Goal: Information Seeking & Learning: Compare options

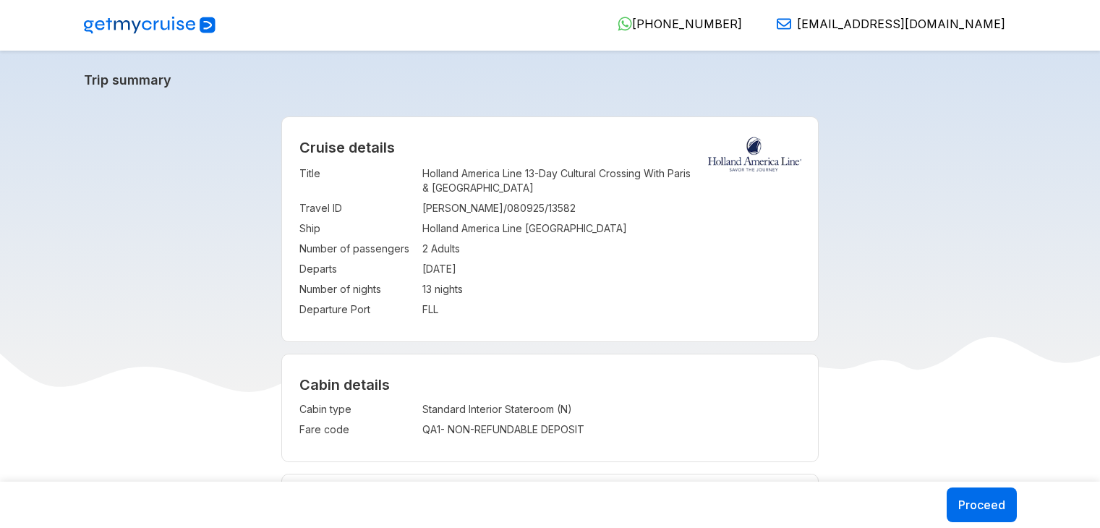
select select "*"
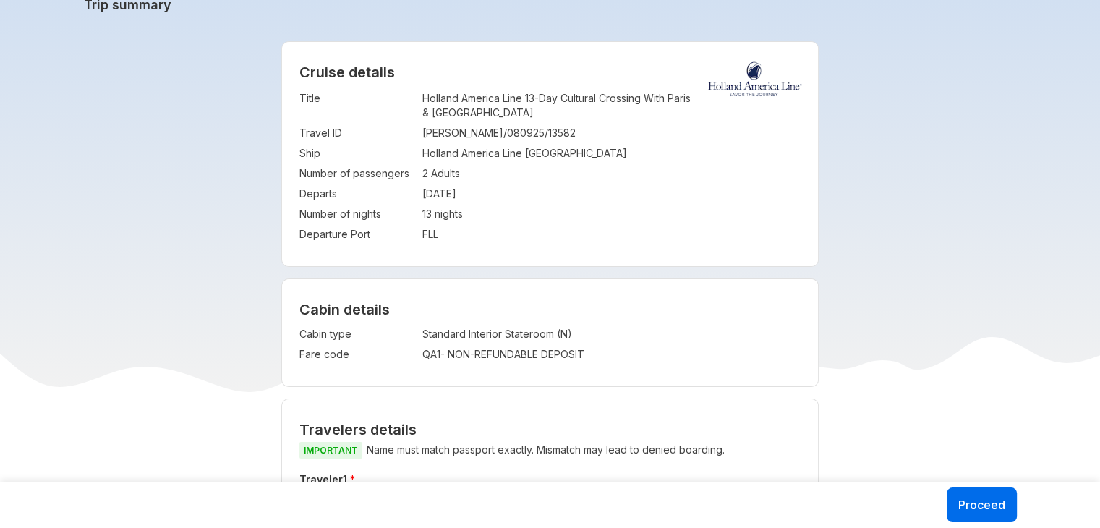
scroll to position [78, 0]
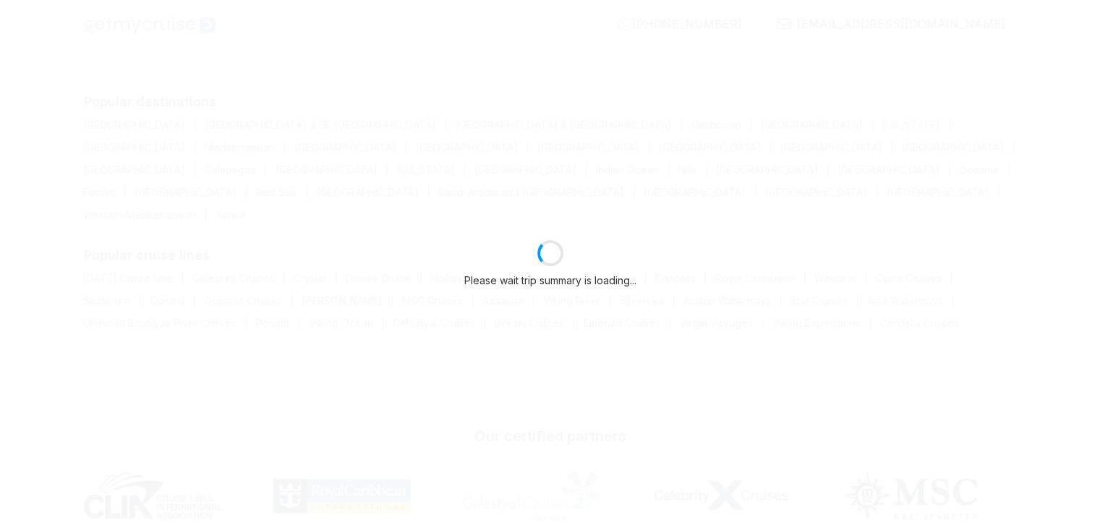
select select "*"
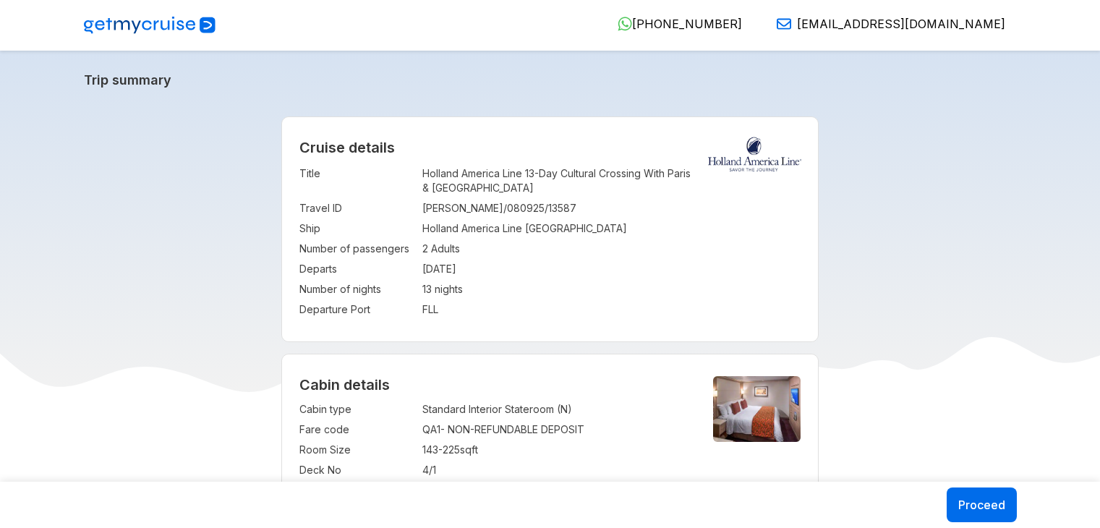
select select "*"
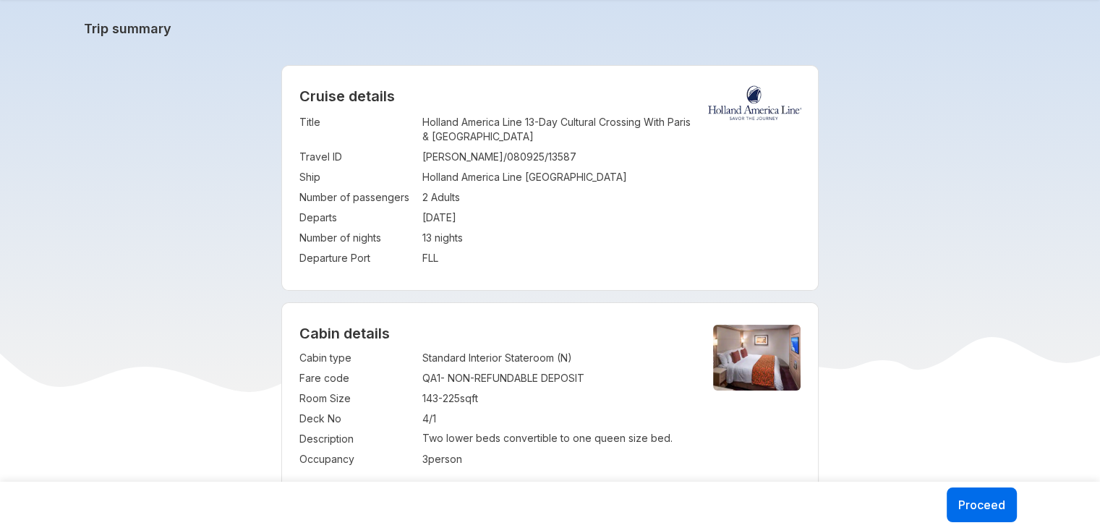
scroll to position [66, 0]
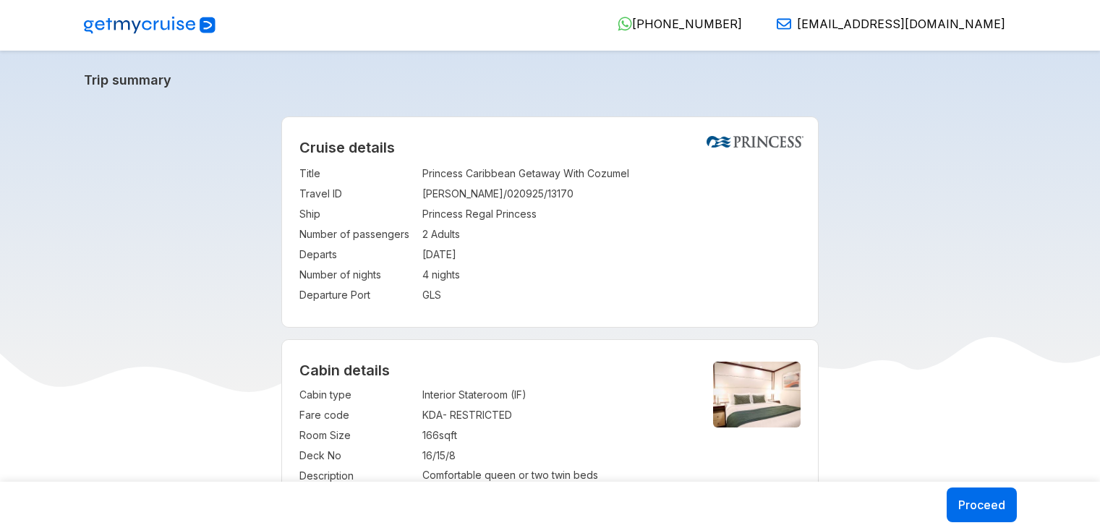
select select "**"
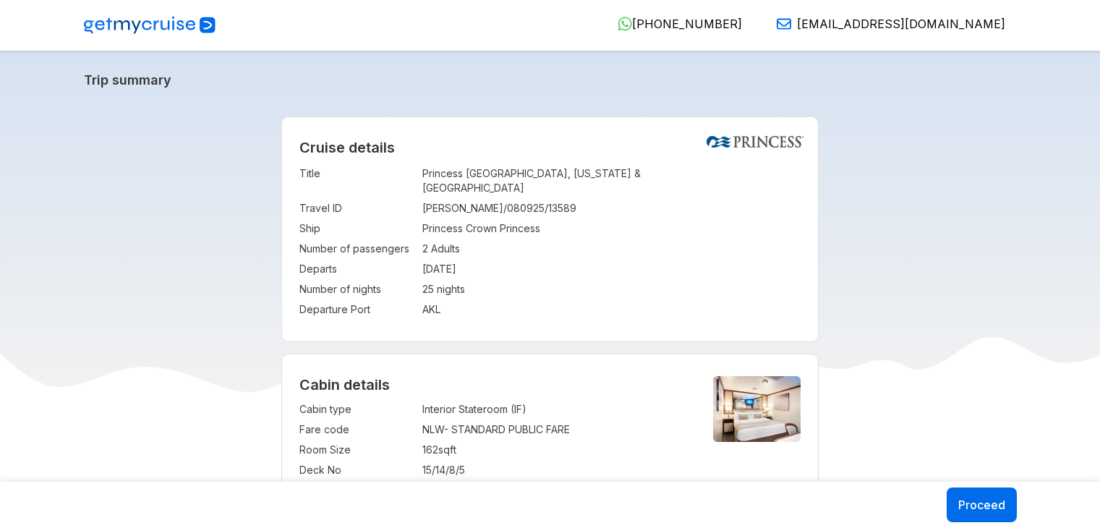
select select "**"
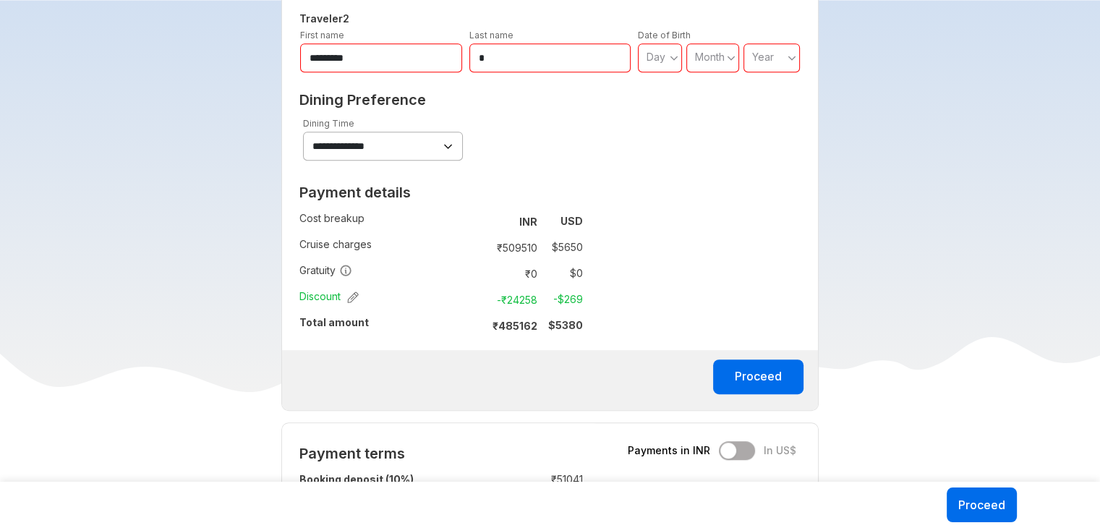
scroll to position [746, 0]
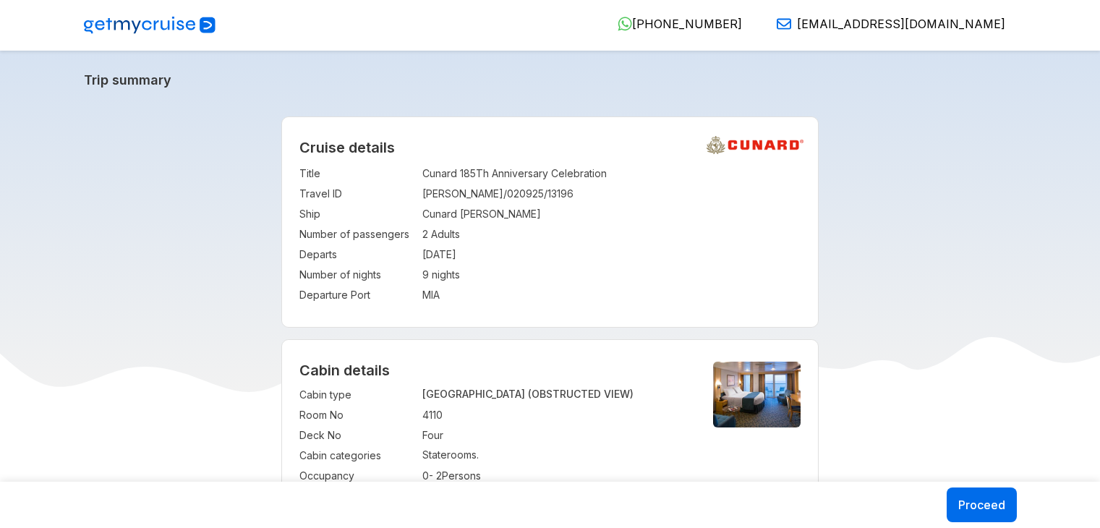
select select "*"
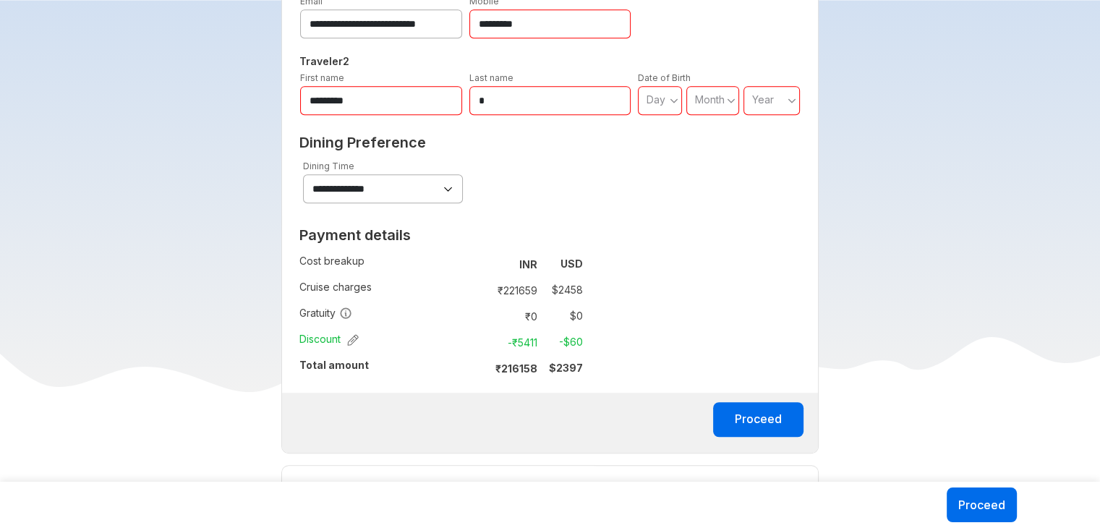
scroll to position [778, 0]
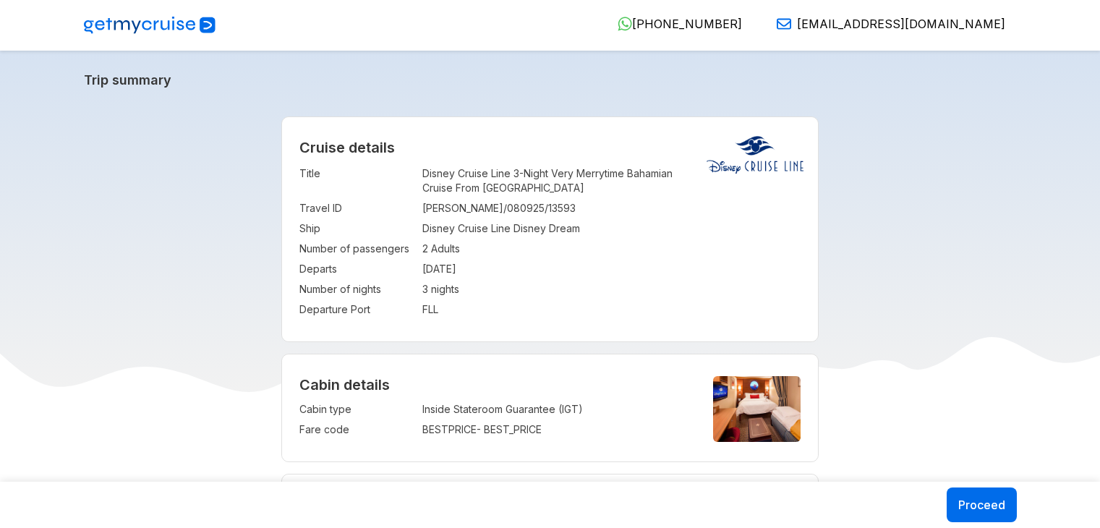
select select "**"
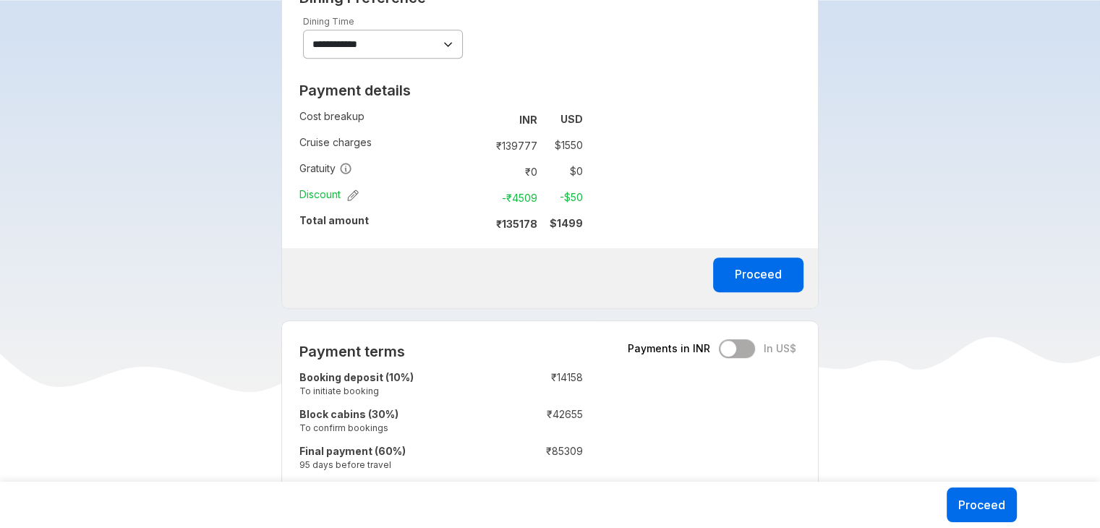
scroll to position [716, 0]
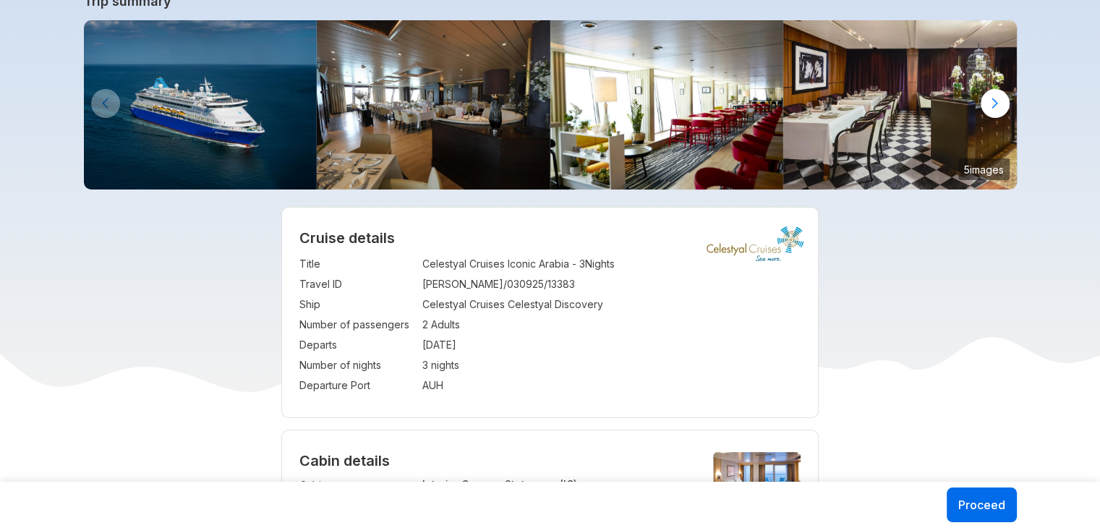
scroll to position [59, 0]
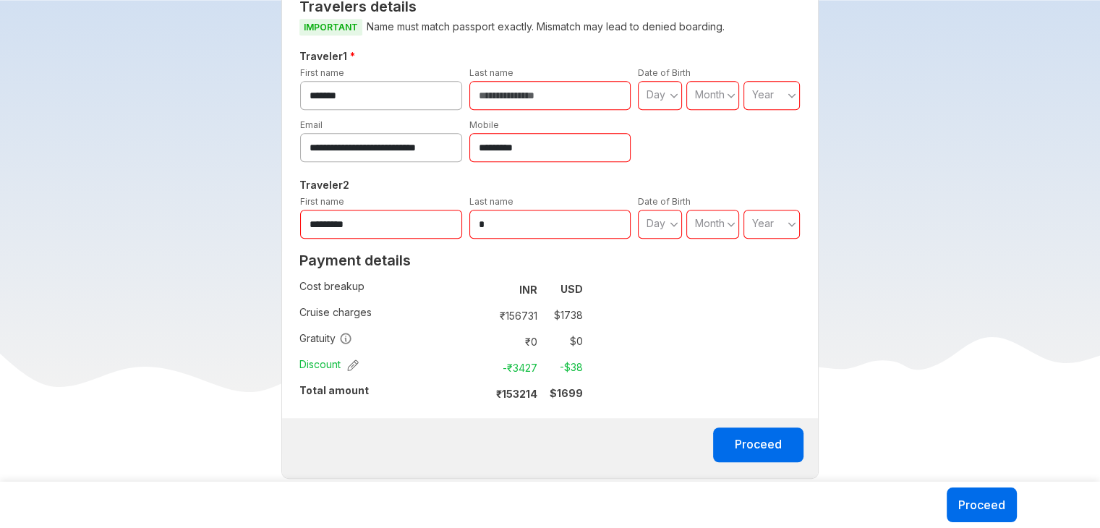
scroll to position [755, 0]
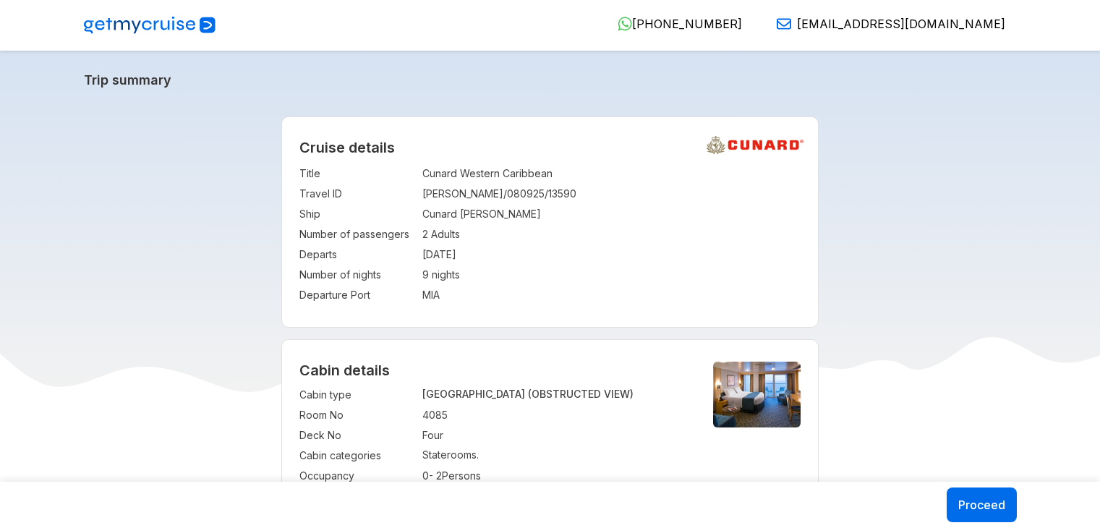
select select "*"
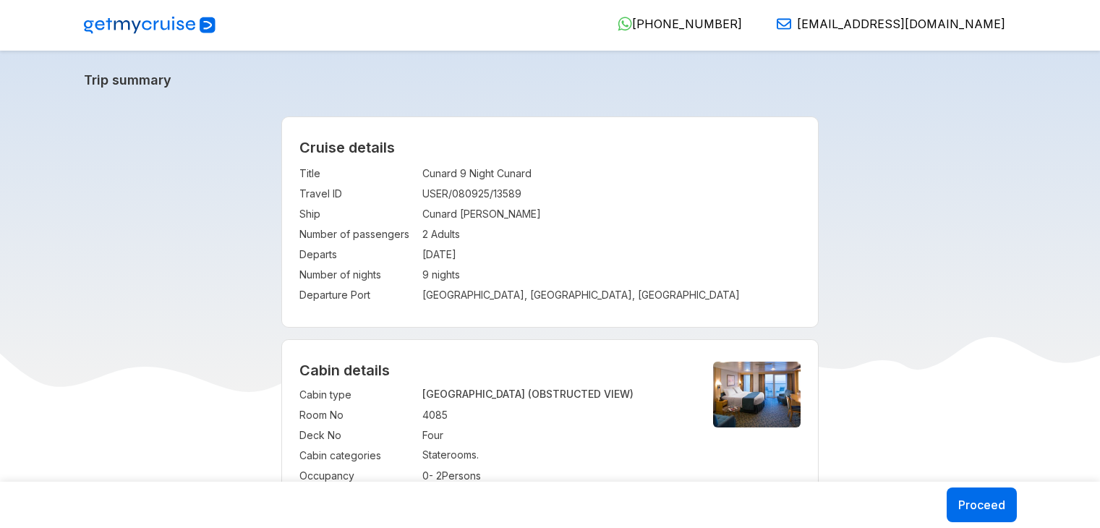
select select "*"
drag, startPoint x: 1108, startPoint y: 77, endPoint x: 1110, endPoint y: -11, distance: 87.5
